Goal: Use online tool/utility: Utilize a website feature to perform a specific function

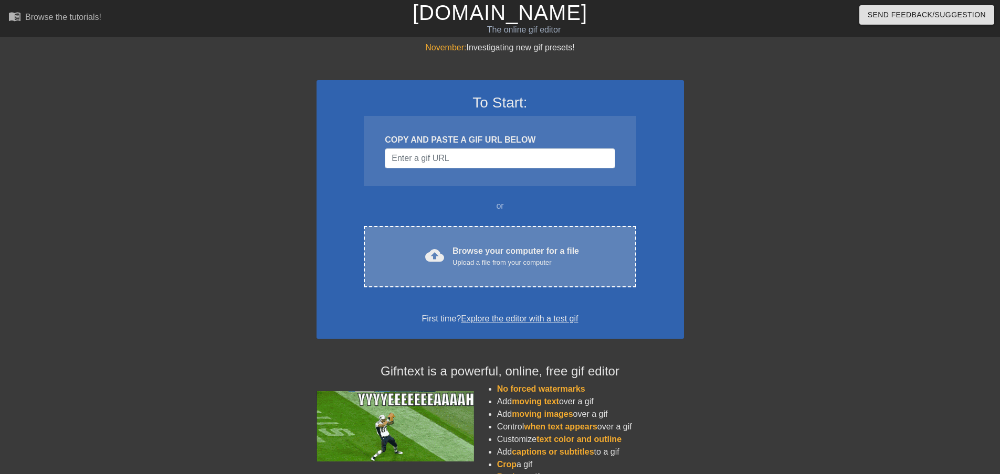
click at [465, 245] on div "Browse your computer for a file Upload a file from your computer" at bounding box center [515, 256] width 126 height 23
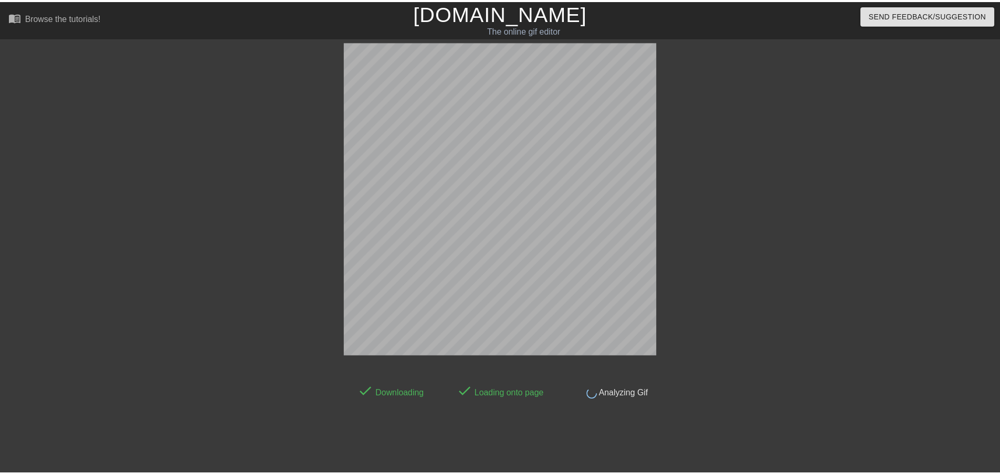
scroll to position [9, 0]
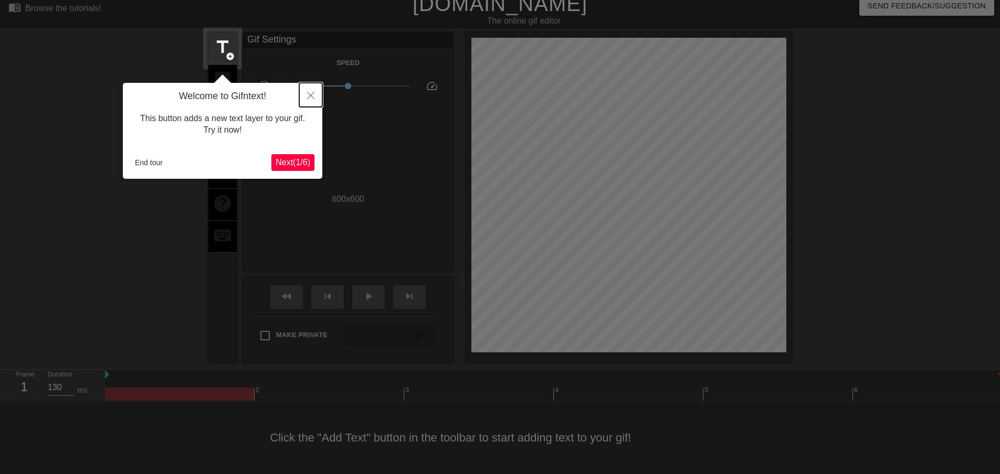
click at [313, 96] on icon "Close" at bounding box center [310, 95] width 7 height 7
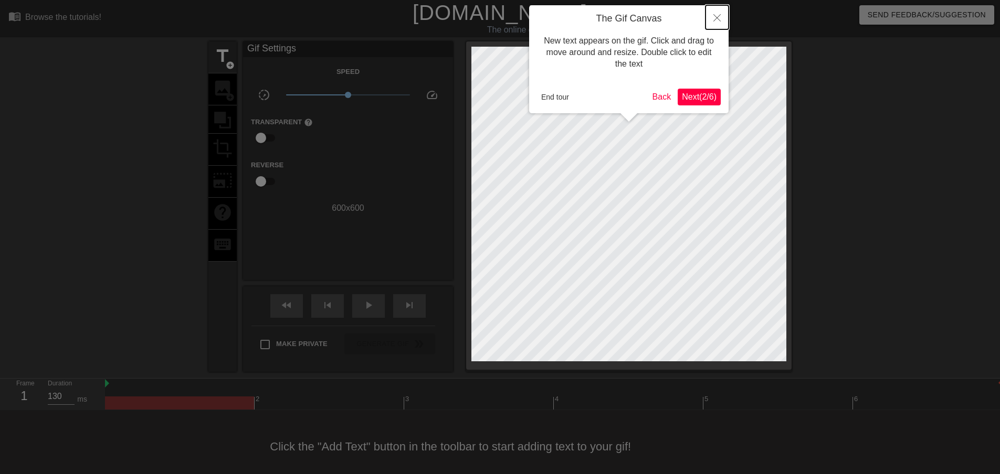
click at [719, 18] on icon "Close" at bounding box center [716, 17] width 7 height 7
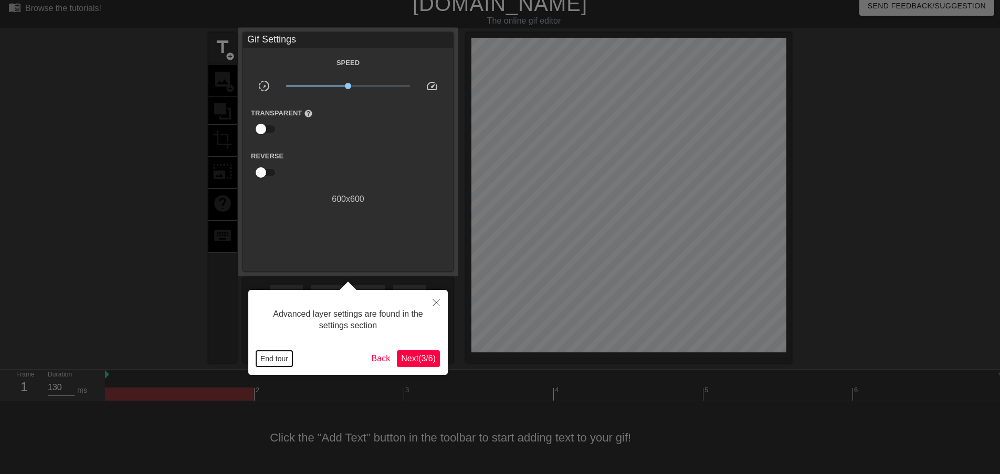
click at [276, 359] on button "End tour" at bounding box center [274, 359] width 36 height 16
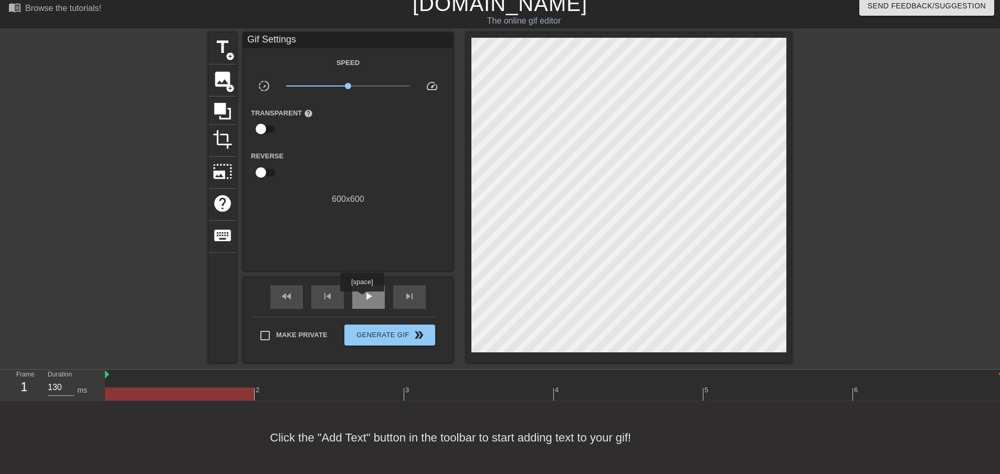
click at [362, 299] on span "play_arrow" at bounding box center [368, 296] width 13 height 13
click at [365, 302] on span "pause" at bounding box center [368, 296] width 13 height 13
click at [365, 302] on span "play_arrow" at bounding box center [368, 296] width 13 height 13
click at [365, 302] on span "pause" at bounding box center [368, 296] width 13 height 13
click at [365, 302] on span "play_arrow" at bounding box center [368, 296] width 13 height 13
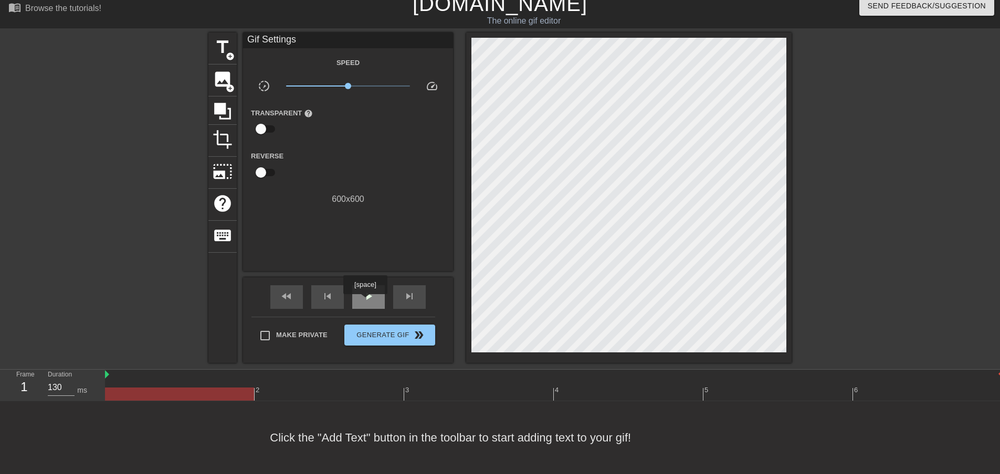
click at [365, 302] on span "play_arrow" at bounding box center [368, 296] width 13 height 13
click at [365, 302] on span "pause" at bounding box center [368, 296] width 13 height 13
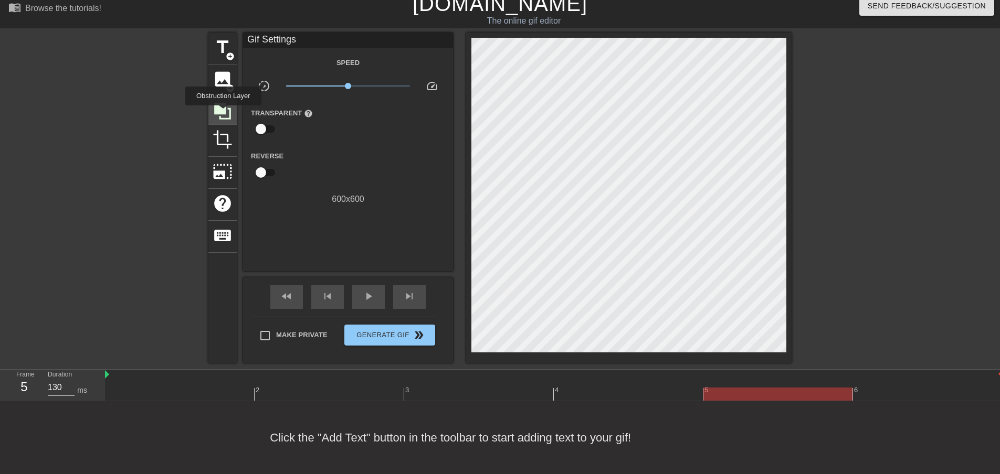
click at [224, 113] on icon at bounding box center [222, 111] width 17 height 17
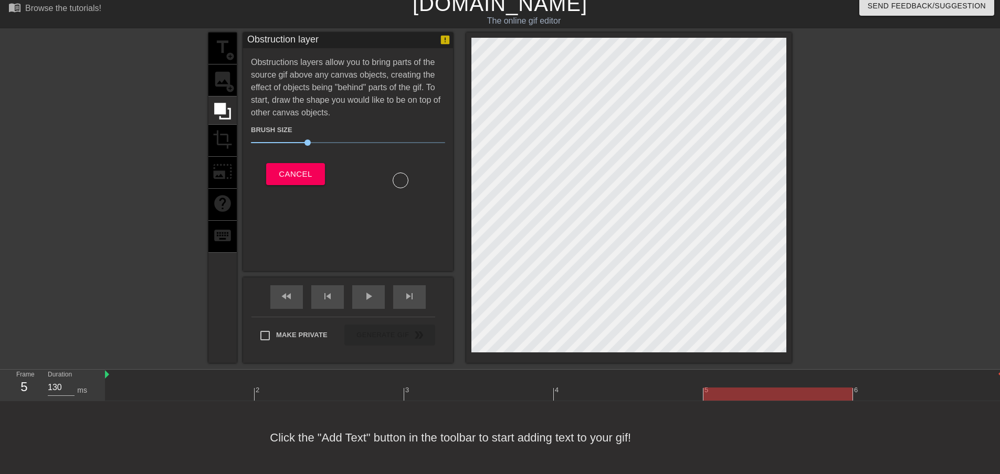
click at [227, 73] on div "title add_circle image add_circle crop photo_size_select_large help keyboard" at bounding box center [222, 198] width 28 height 331
click at [292, 169] on span "Cancel" at bounding box center [295, 174] width 33 height 14
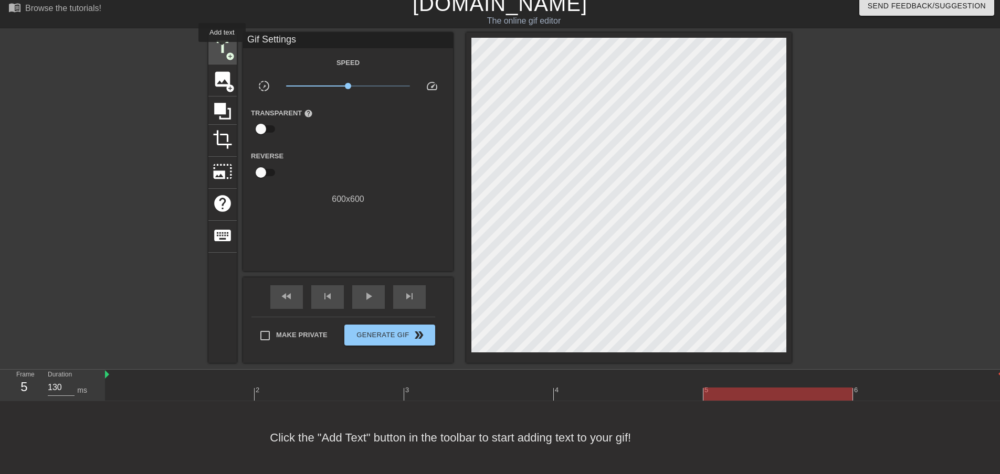
click at [223, 49] on span "title" at bounding box center [223, 47] width 20 height 20
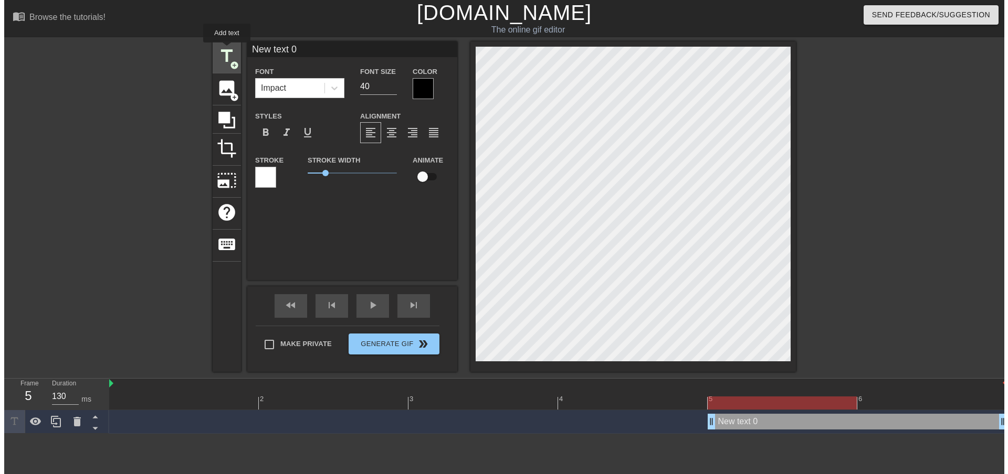
scroll to position [0, 0]
